Goal: Task Accomplishment & Management: Use online tool/utility

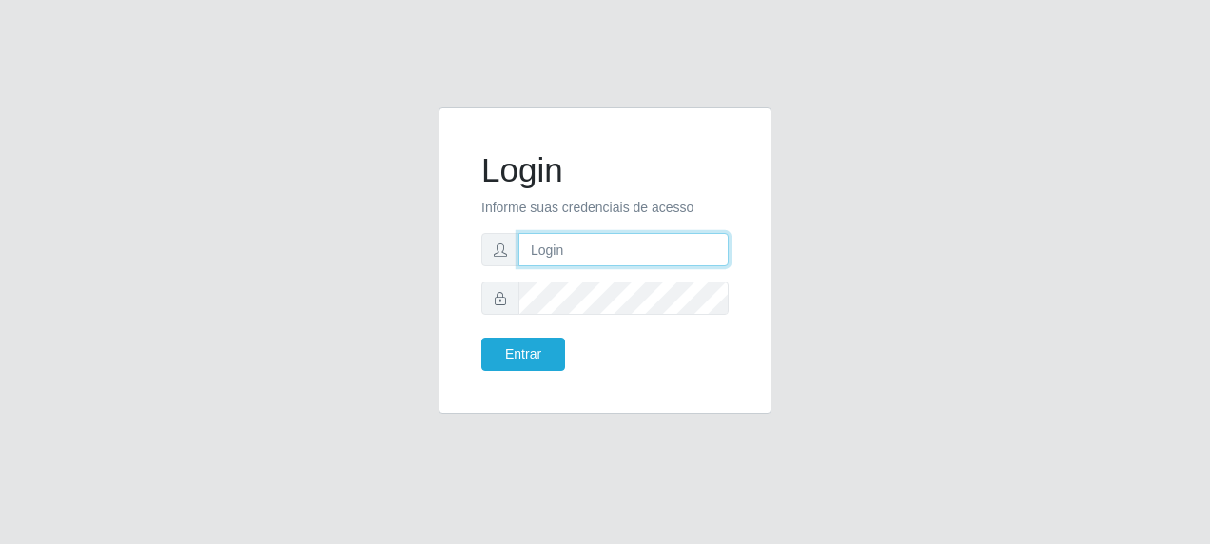
click at [572, 247] on input "text" at bounding box center [624, 249] width 210 height 33
type input "[EMAIL_ADDRESS][DOMAIN_NAME]"
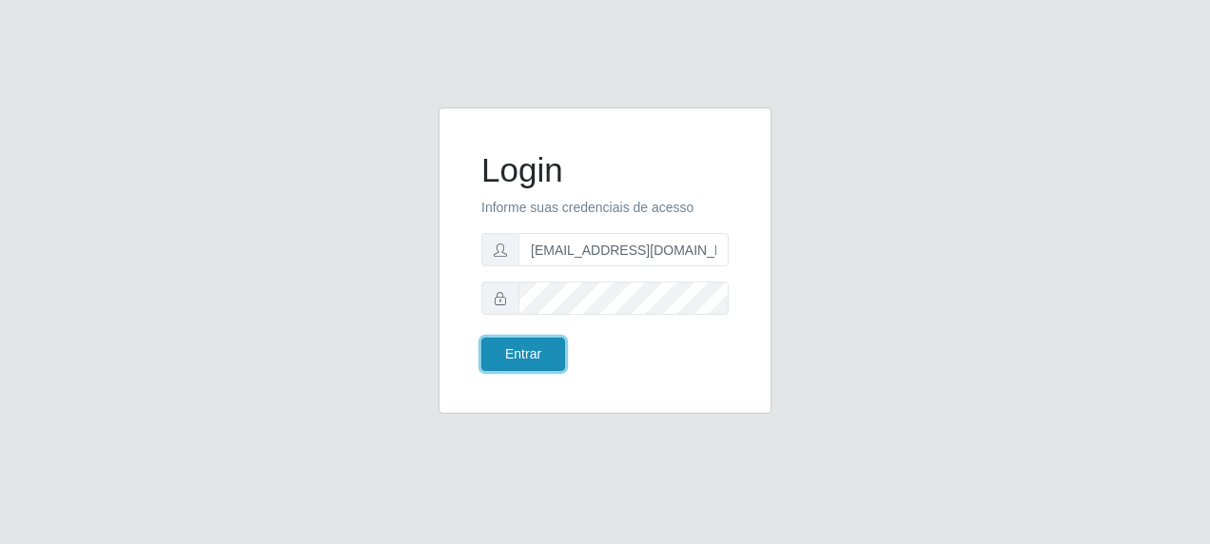
click at [527, 360] on button "Entrar" at bounding box center [524, 354] width 84 height 33
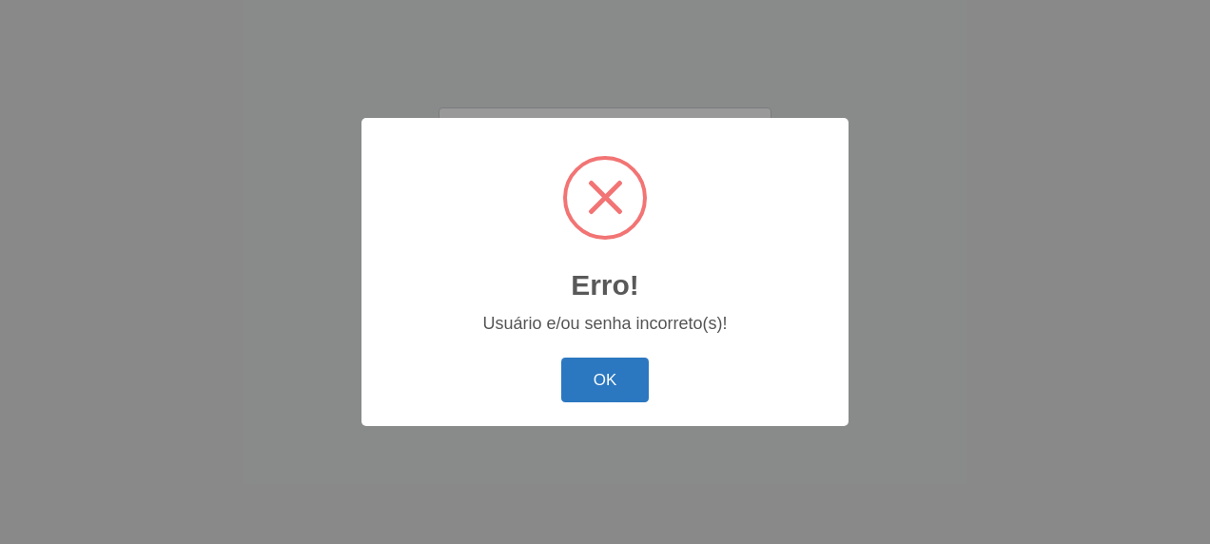
click at [609, 372] on button "OK" at bounding box center [605, 380] width 88 height 45
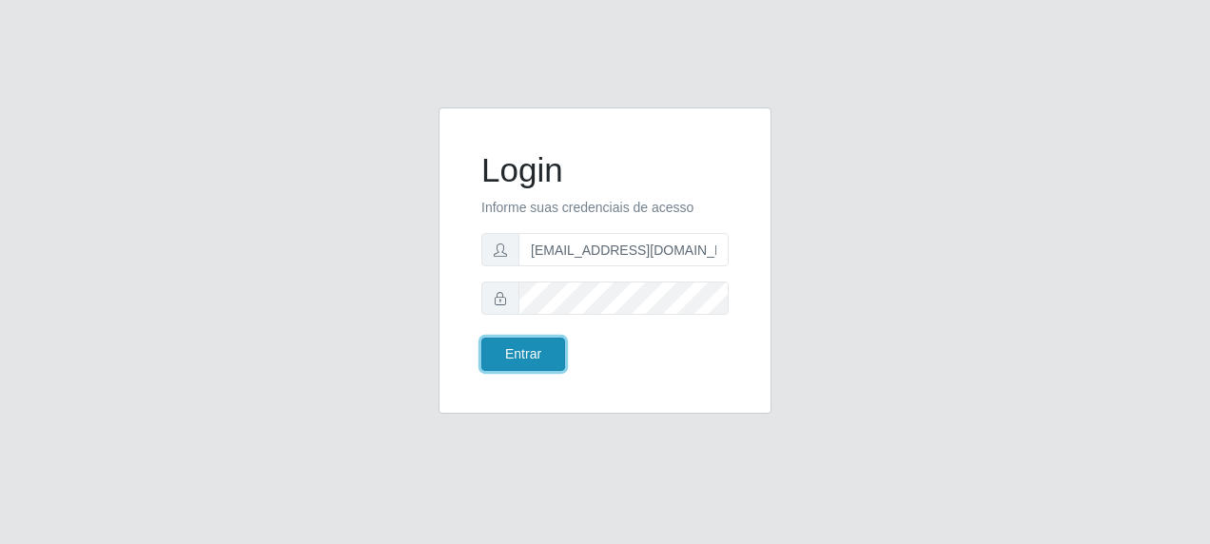
click at [521, 349] on button "Entrar" at bounding box center [524, 354] width 84 height 33
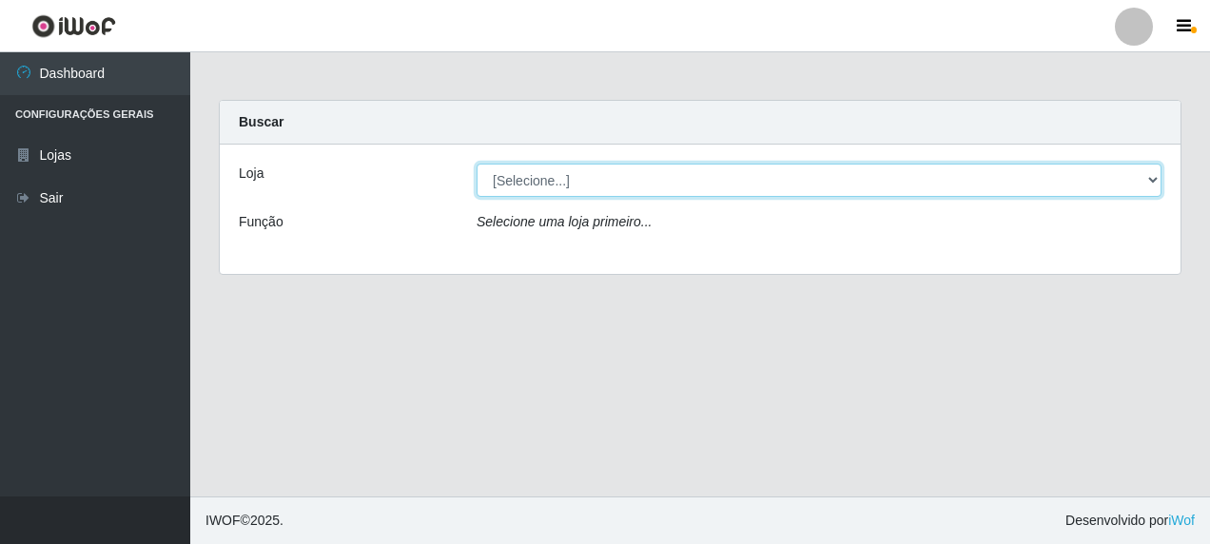
click at [1154, 187] on select "[Selecione...] Carone - [GEOGRAPHIC_DATA]" at bounding box center [819, 180] width 685 height 33
select select "506"
click at [477, 164] on select "[Selecione...] Carone - [GEOGRAPHIC_DATA]" at bounding box center [819, 180] width 685 height 33
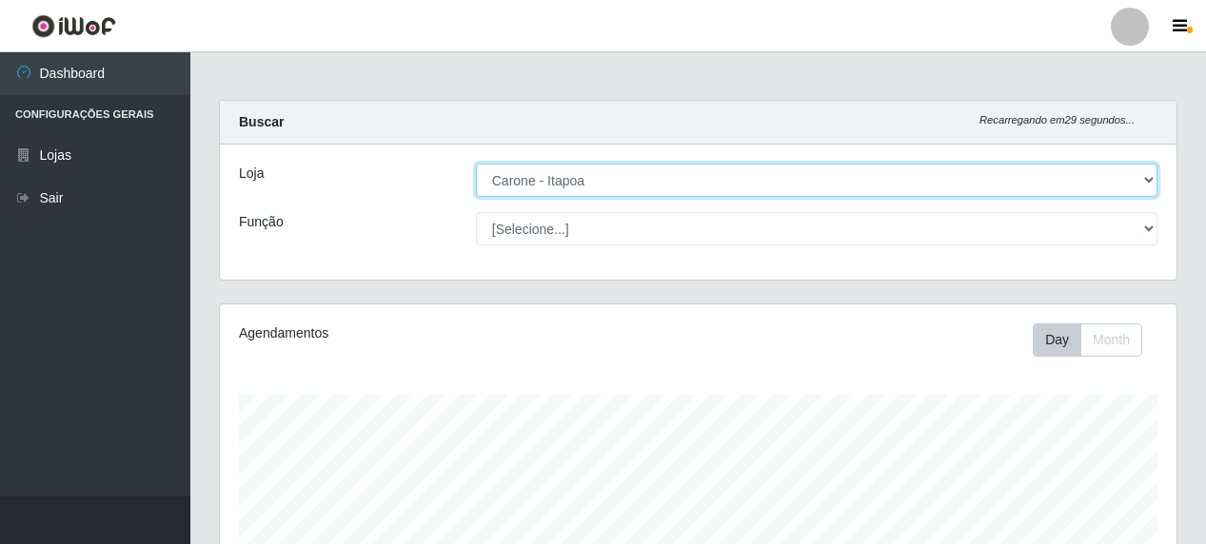
scroll to position [395, 956]
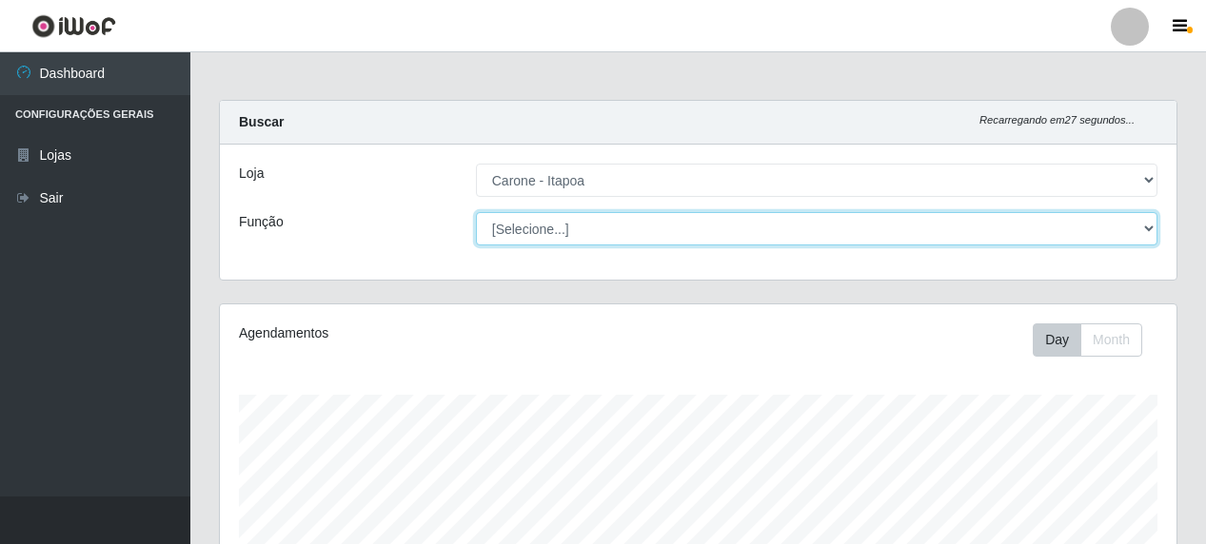
click at [1149, 232] on select "[Selecione...] Embalador Embalador + Embalador ++ Repositor Repositor + Reposit…" at bounding box center [816, 228] width 681 height 33
select select "1"
click at [476, 212] on select "[Selecione...] Embalador Embalador + Embalador ++ Repositor Repositor + Reposit…" at bounding box center [816, 228] width 681 height 33
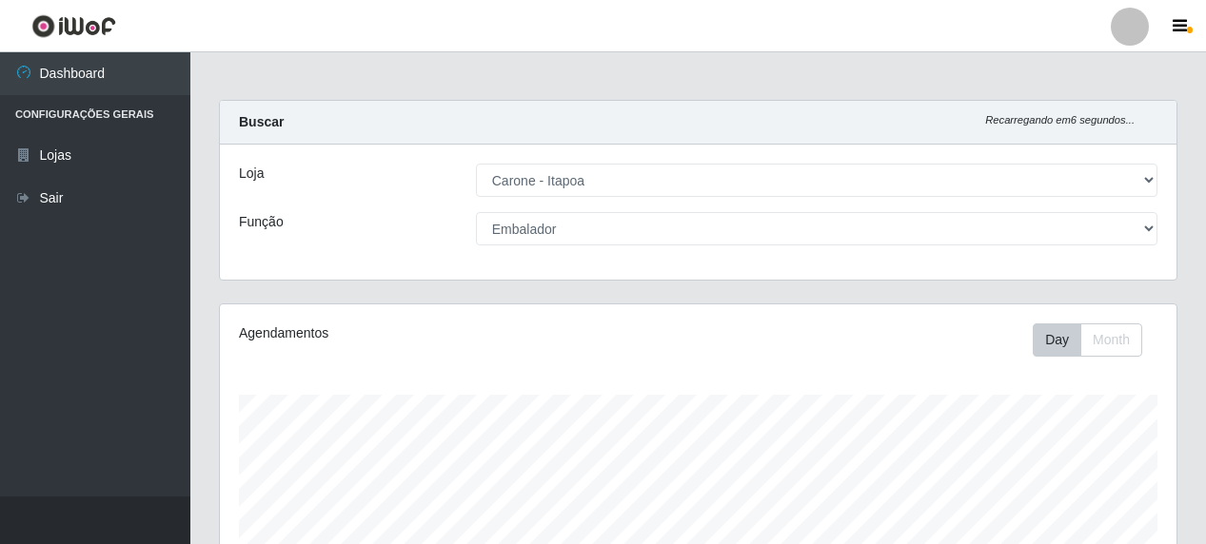
click at [1205, 449] on div "Carregando... Buscar Recarregando em 6 segundos... Loja [Selecione...] Carone -…" at bounding box center [697, 488] width 1015 height 777
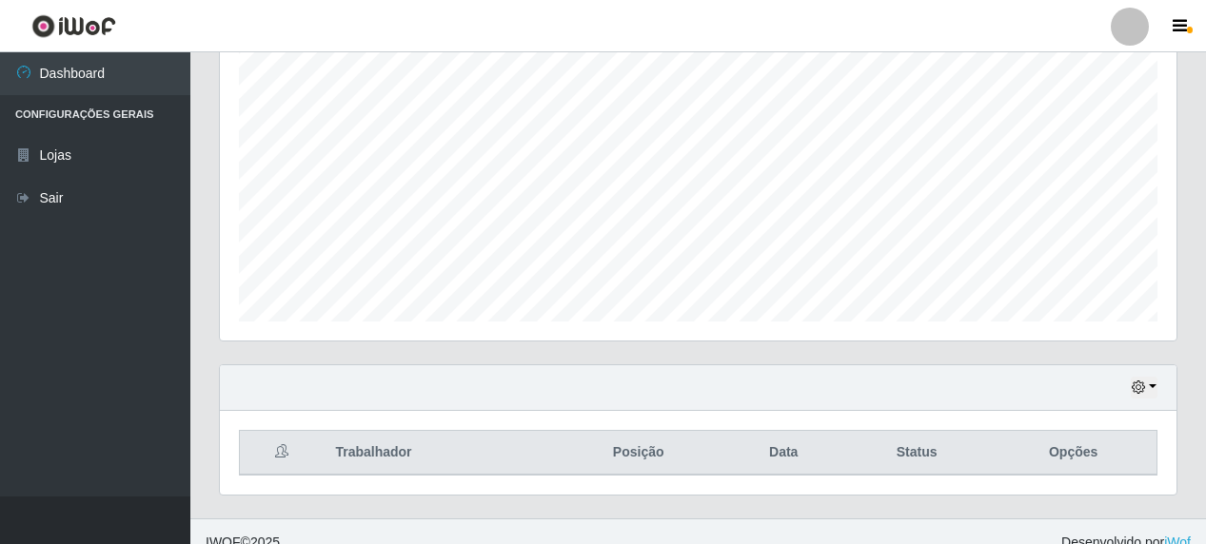
scroll to position [381, 0]
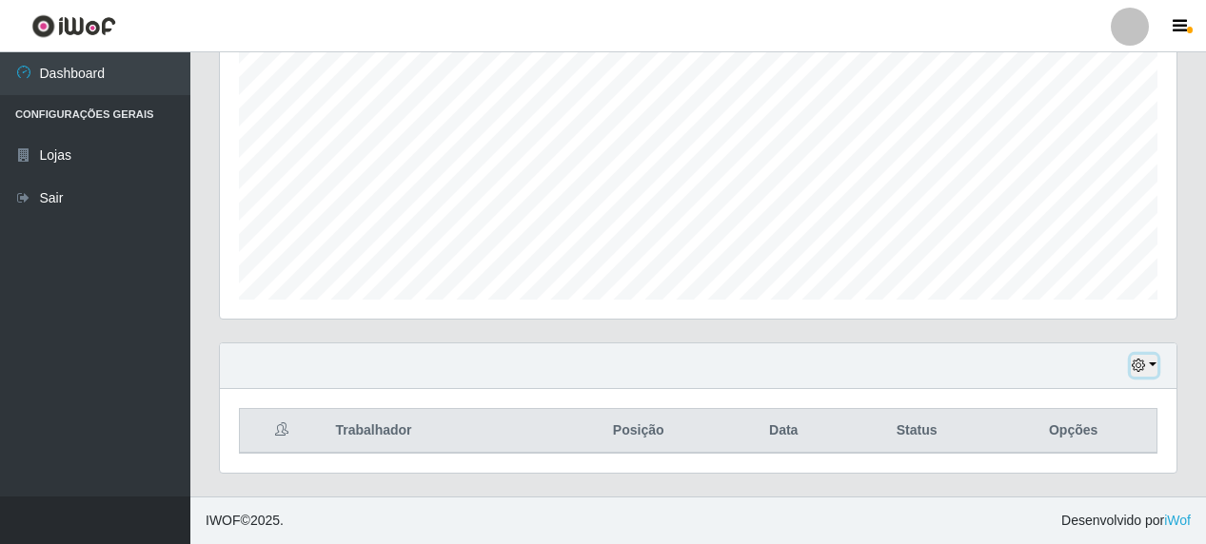
click at [1145, 370] on icon "button" at bounding box center [1137, 365] width 13 height 13
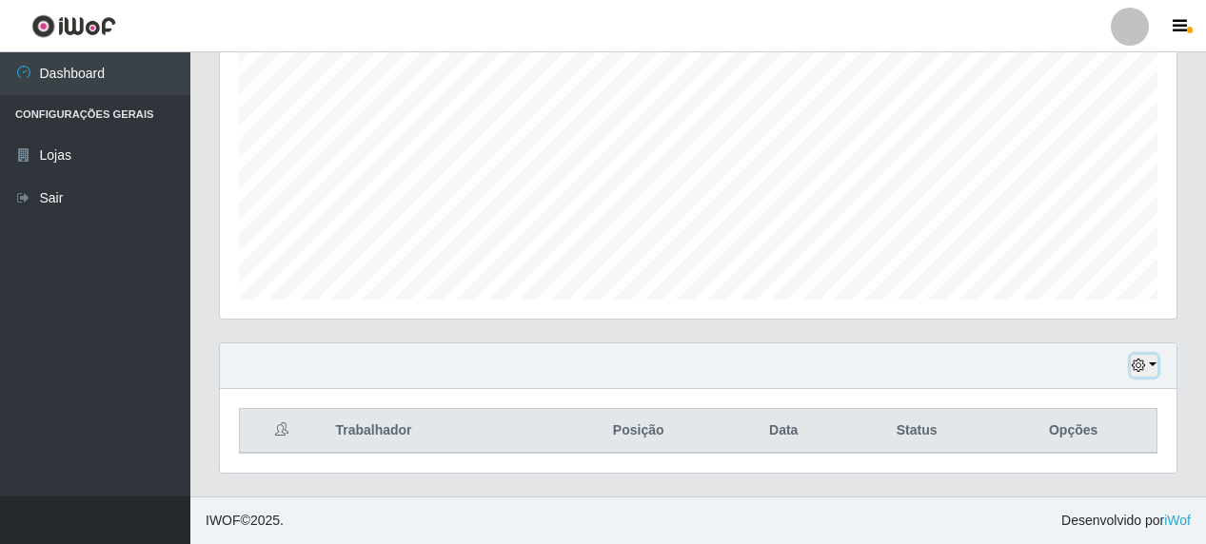
scroll to position [395, 956]
click at [1145, 370] on icon "button" at bounding box center [1137, 365] width 13 height 13
click at [1155, 364] on button "button" at bounding box center [1144, 366] width 27 height 22
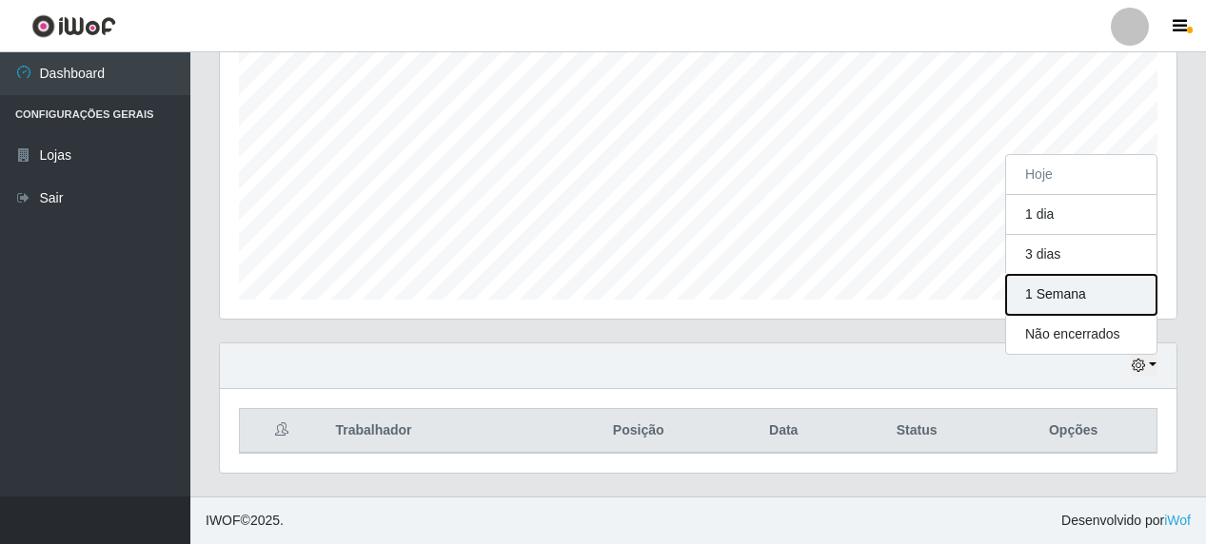
click at [1053, 293] on button "1 Semana" at bounding box center [1081, 295] width 150 height 40
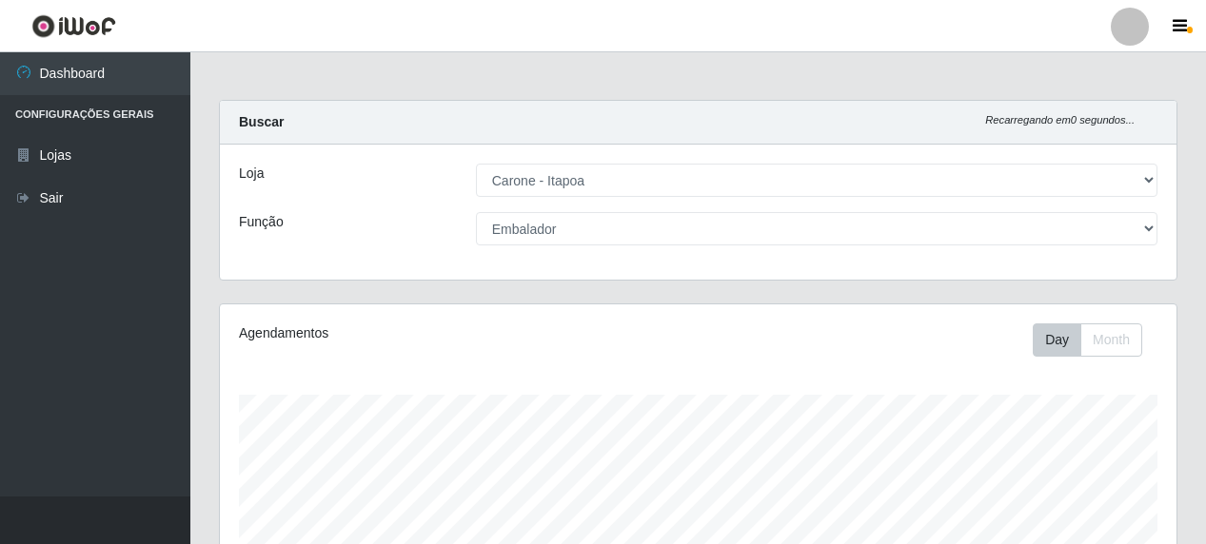
scroll to position [381, 0]
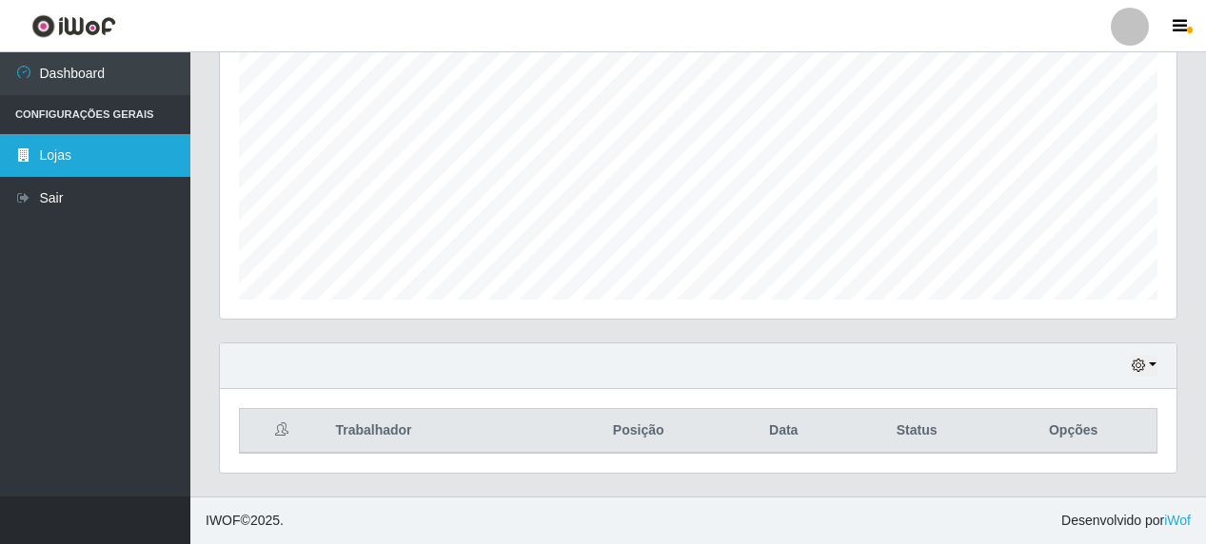
click at [45, 149] on link "Lojas" at bounding box center [95, 155] width 190 height 43
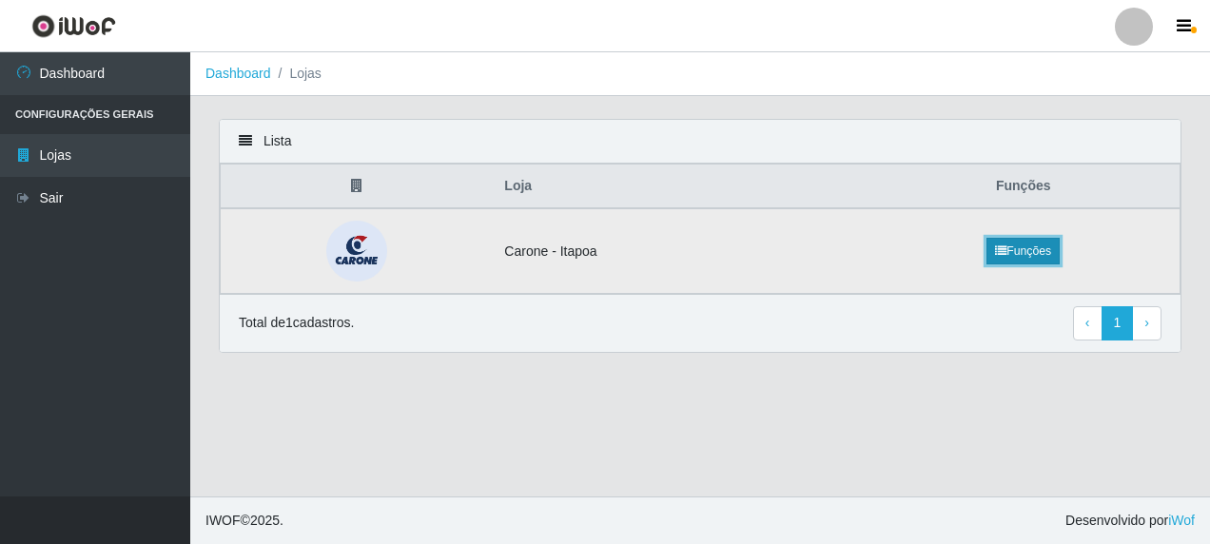
click at [1031, 255] on link "Funções" at bounding box center [1023, 251] width 73 height 27
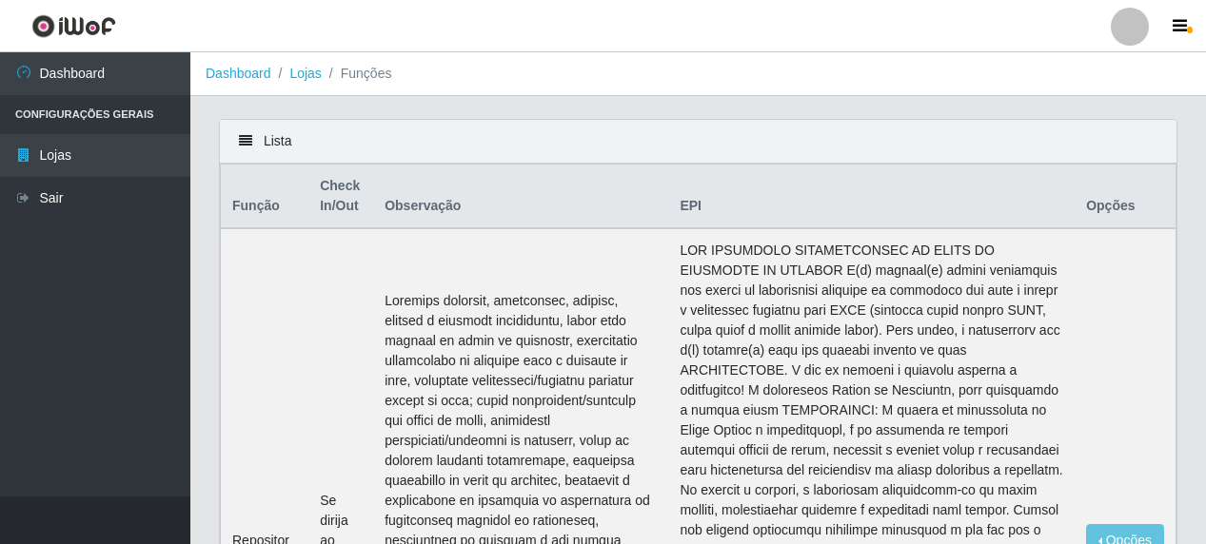
click at [254, 145] on div "Lista" at bounding box center [698, 142] width 956 height 44
click at [243, 142] on icon at bounding box center [245, 140] width 13 height 13
click at [1134, 538] on button "Opções" at bounding box center [1125, 540] width 78 height 33
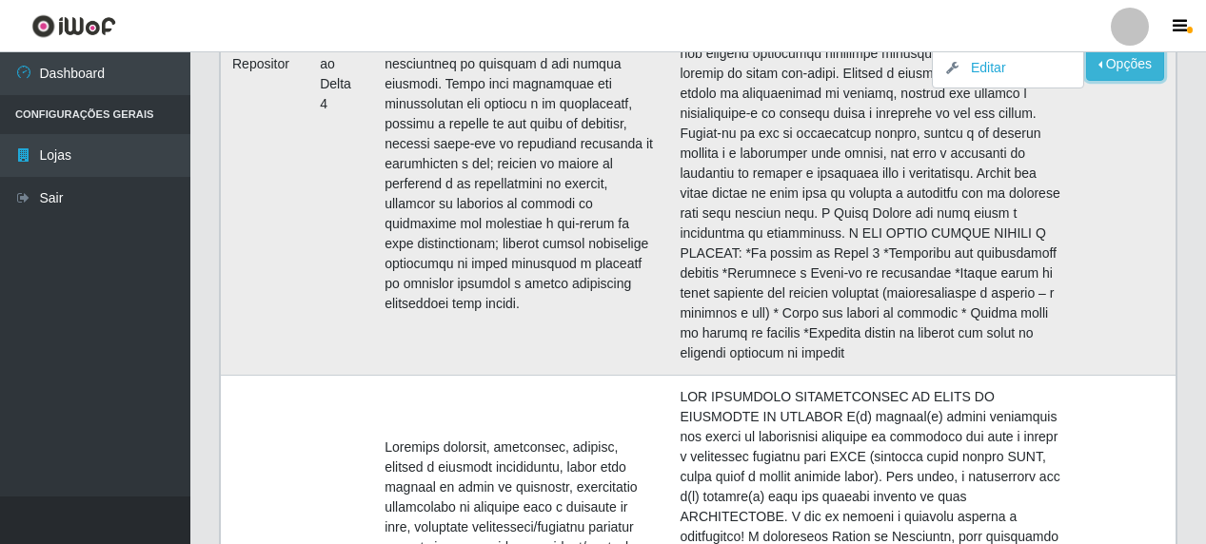
click at [1127, 71] on button "Opções" at bounding box center [1125, 64] width 78 height 33
click at [1126, 71] on button "Opções" at bounding box center [1125, 64] width 78 height 33
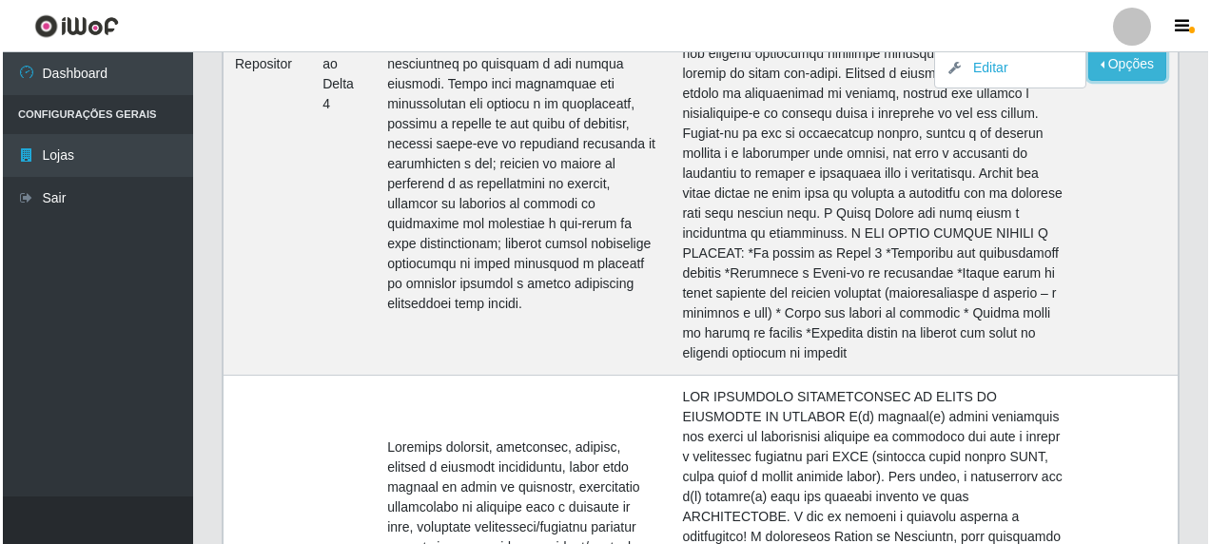
scroll to position [0, 0]
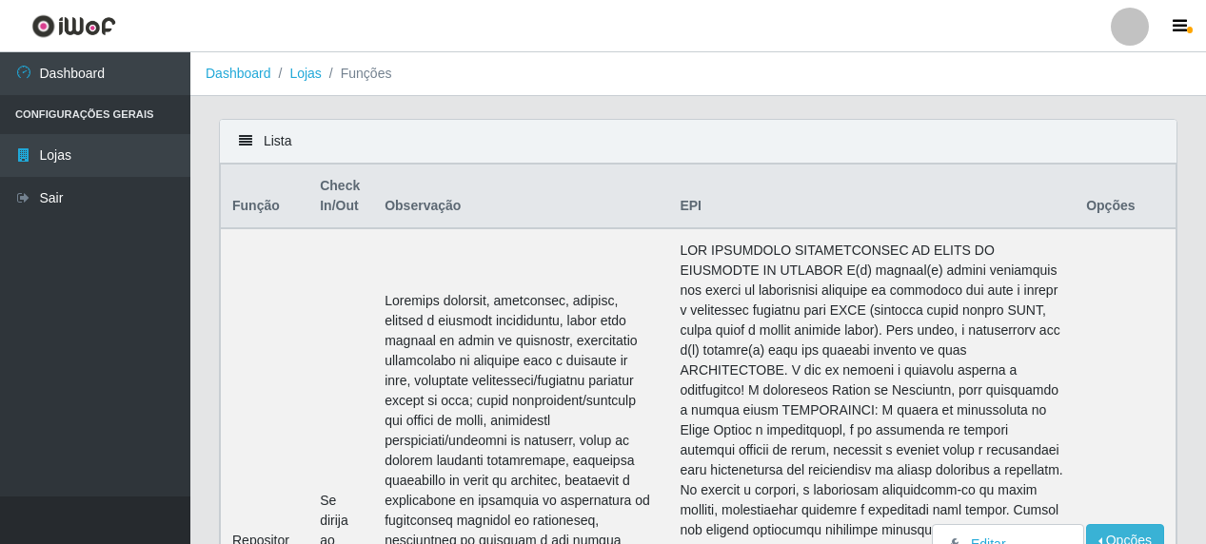
click at [336, 196] on th "Check In/Out" at bounding box center [340, 197] width 65 height 65
click at [246, 213] on th "Função" at bounding box center [265, 197] width 88 height 65
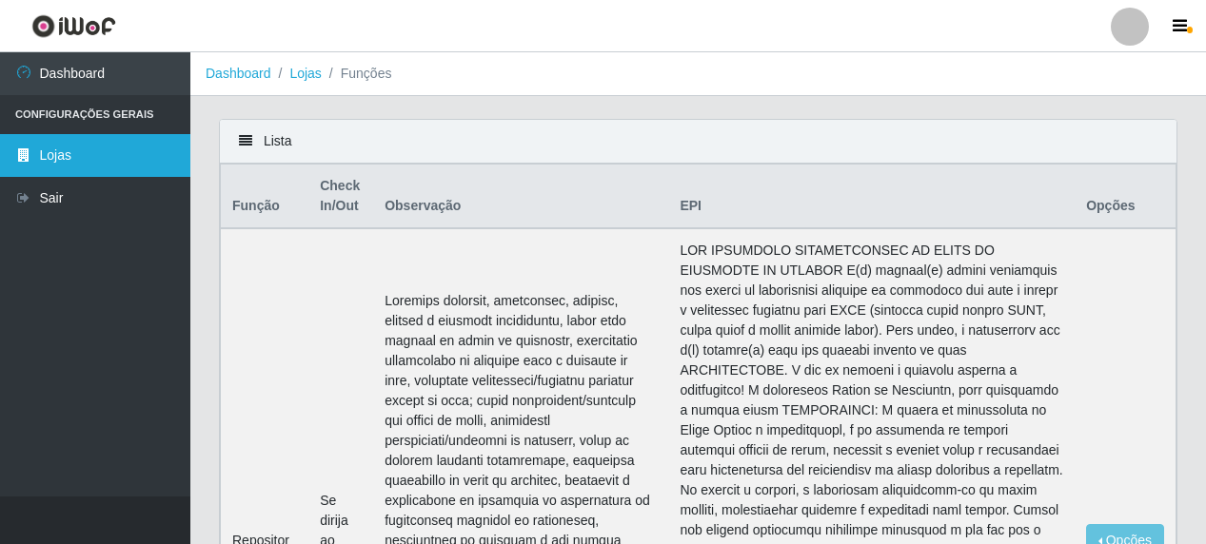
click at [81, 146] on link "Lojas" at bounding box center [95, 155] width 190 height 43
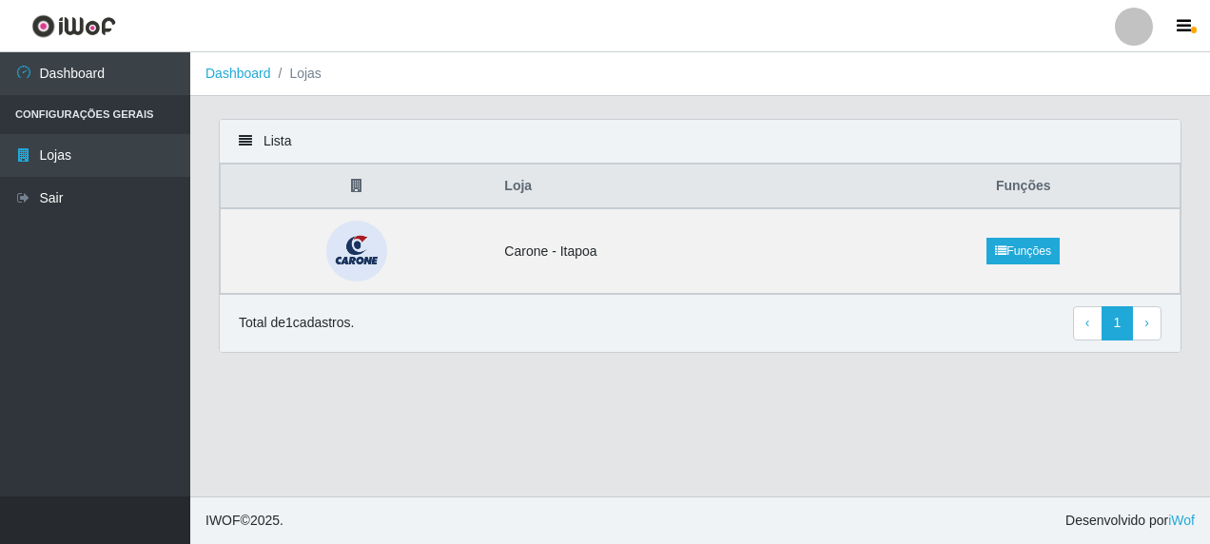
click at [242, 140] on icon at bounding box center [245, 140] width 13 height 13
click at [1192, 24] on button "button" at bounding box center [1187, 26] width 48 height 27
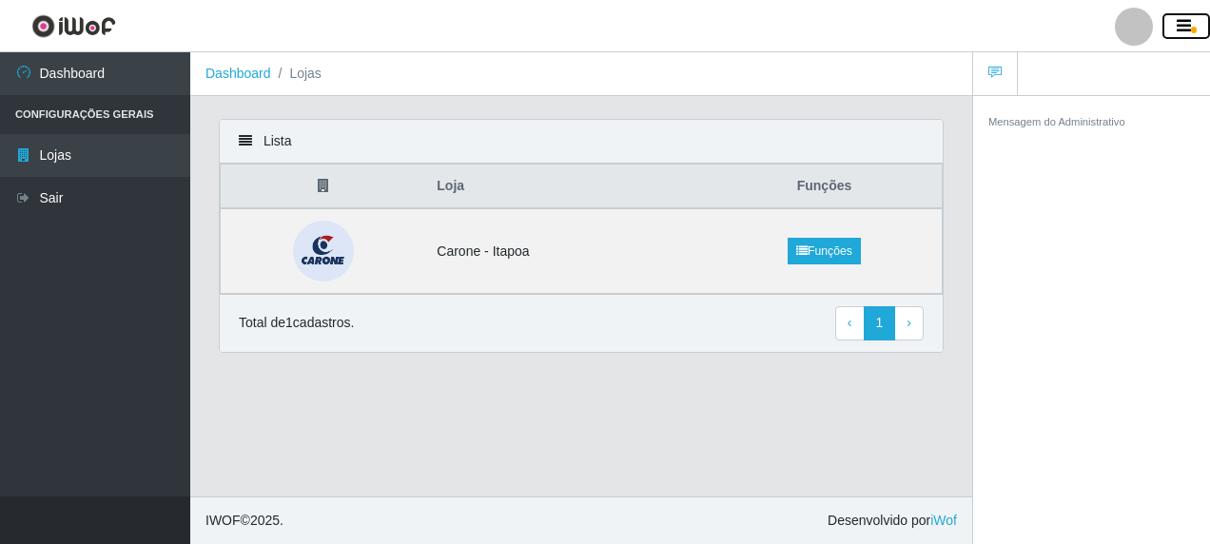
click at [1192, 24] on button "button" at bounding box center [1187, 26] width 48 height 27
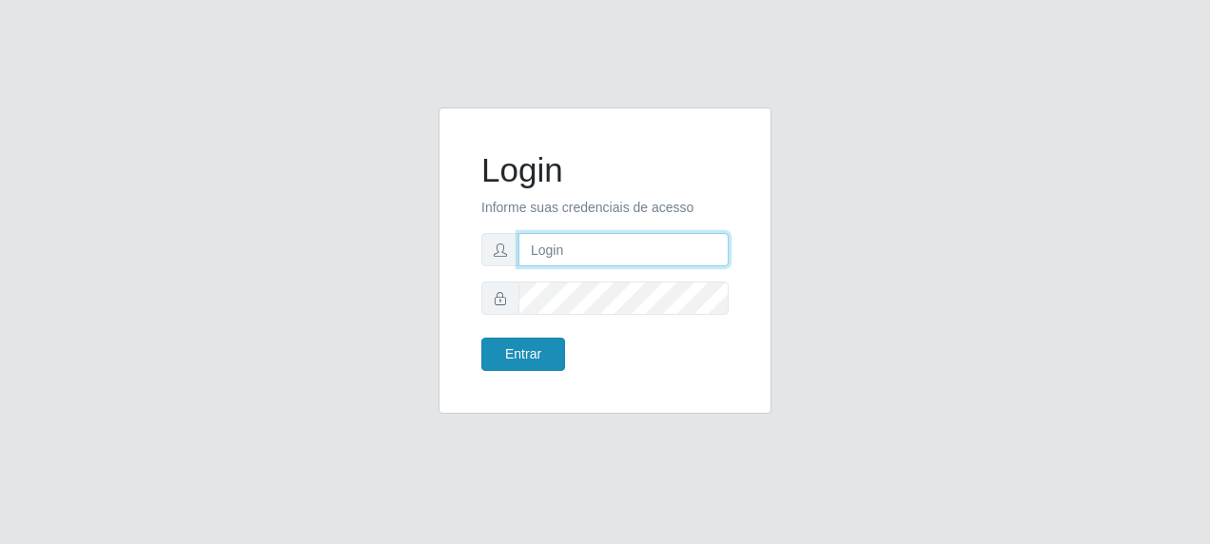
type input "[EMAIL_ADDRESS][DOMAIN_NAME]"
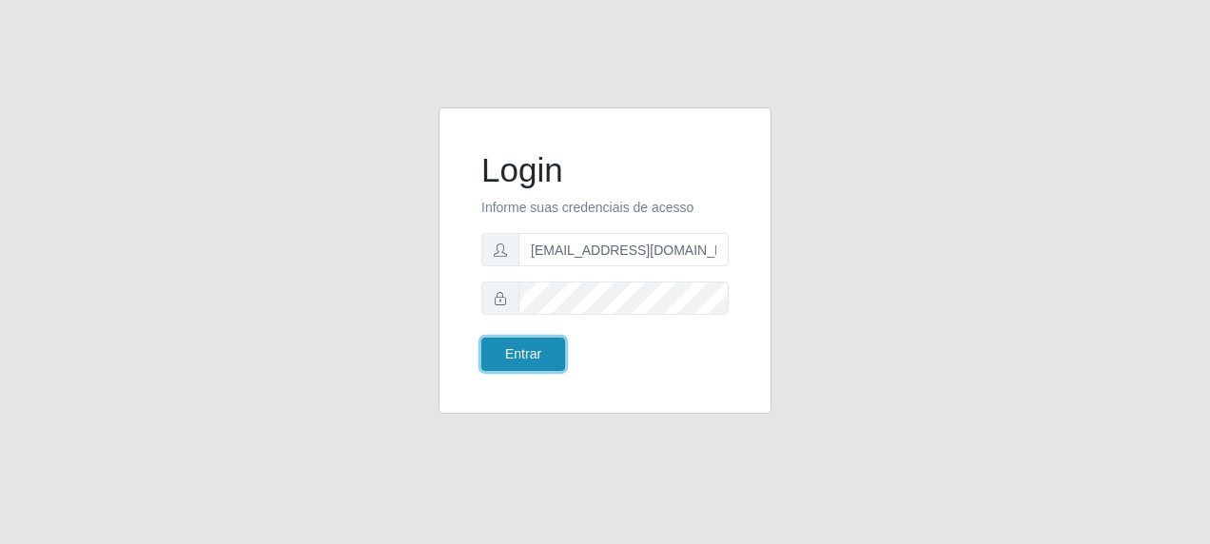
click at [530, 355] on button "Entrar" at bounding box center [524, 354] width 84 height 33
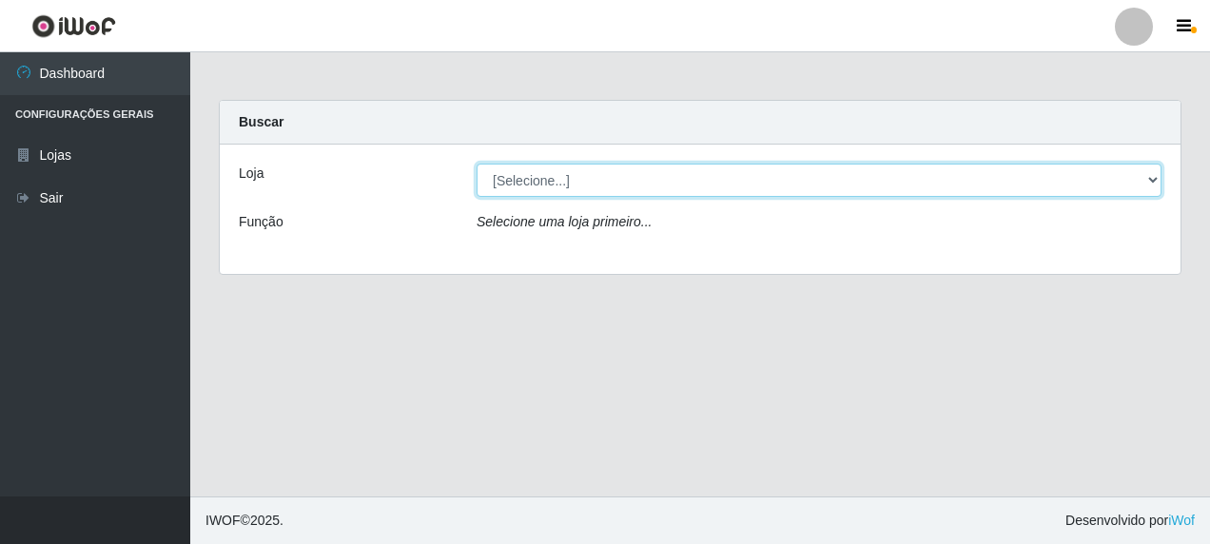
click at [1150, 182] on select "[Selecione...] Carone - [GEOGRAPHIC_DATA]" at bounding box center [819, 180] width 685 height 33
select select "506"
click at [477, 164] on select "[Selecione...] Carone - [GEOGRAPHIC_DATA]" at bounding box center [819, 180] width 685 height 33
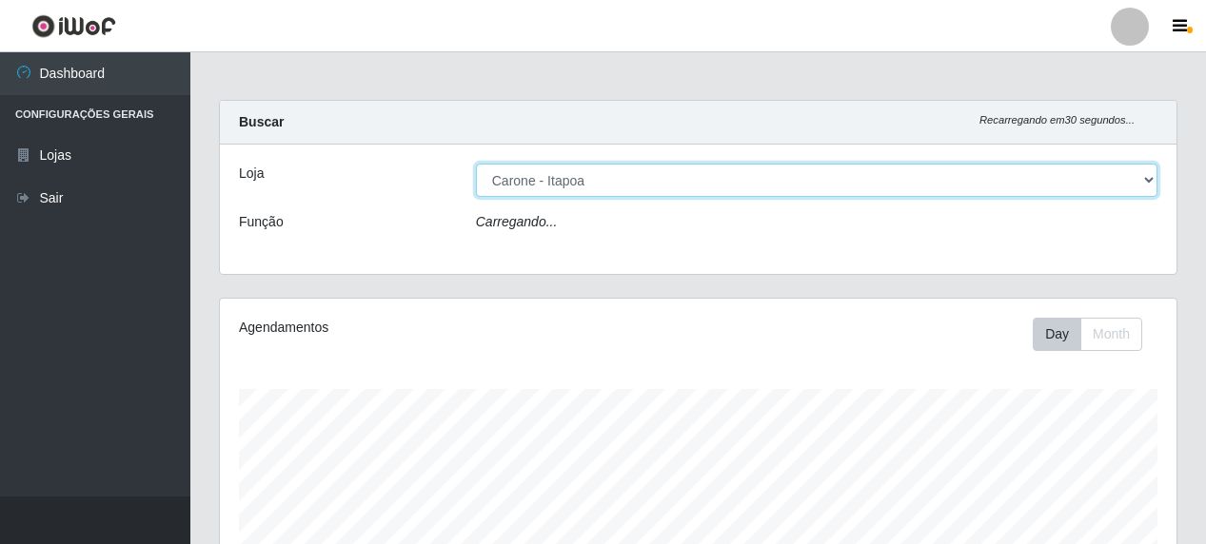
scroll to position [395, 956]
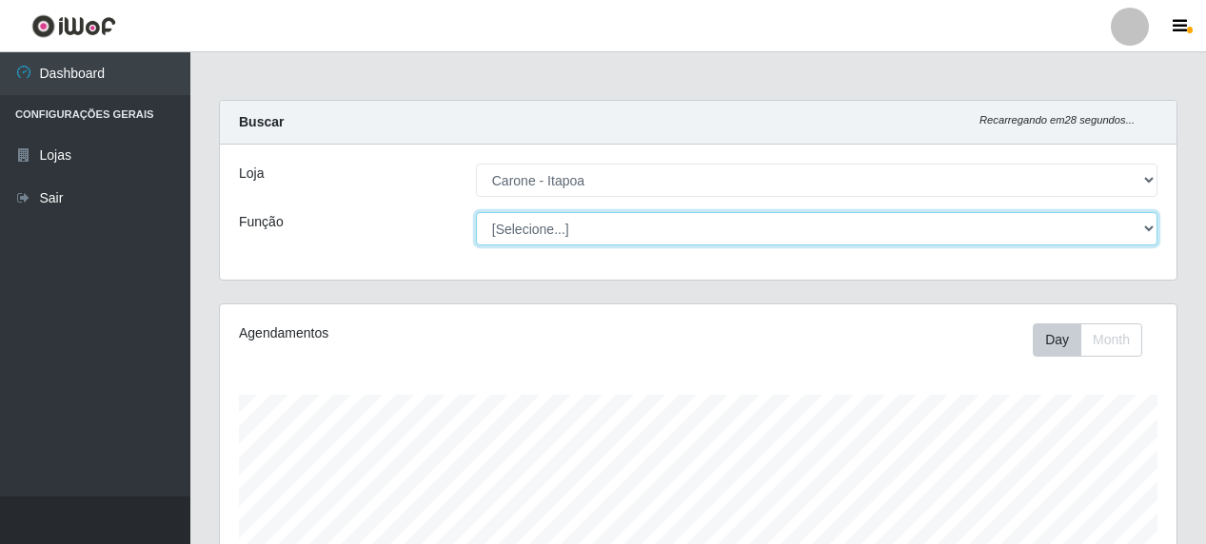
click at [1151, 226] on select "[Selecione...] Embalador Embalador + Embalador ++ Repositor Repositor + Reposit…" at bounding box center [816, 228] width 681 height 33
select select "1"
click at [476, 212] on select "[Selecione...] Embalador Embalador + Embalador ++ Repositor Repositor + Reposit…" at bounding box center [816, 228] width 681 height 33
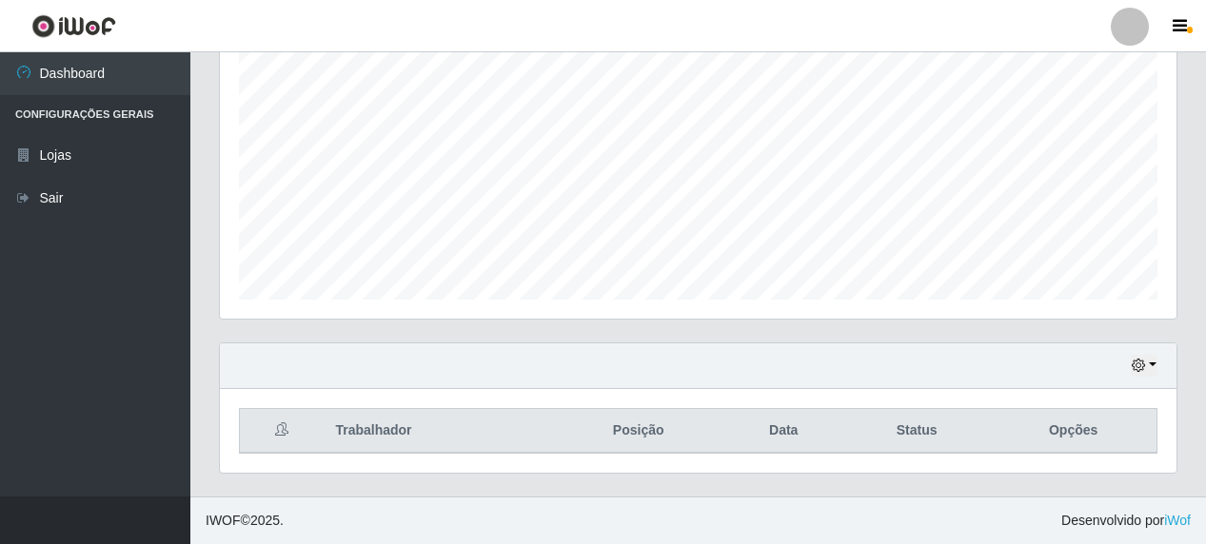
click at [1205, 116] on div "Carregando... Buscar Recarregando em 0 segundos... Loja [Selecione...] Carone -…" at bounding box center [697, 107] width 1015 height 777
